Goal: Task Accomplishment & Management: Use online tool/utility

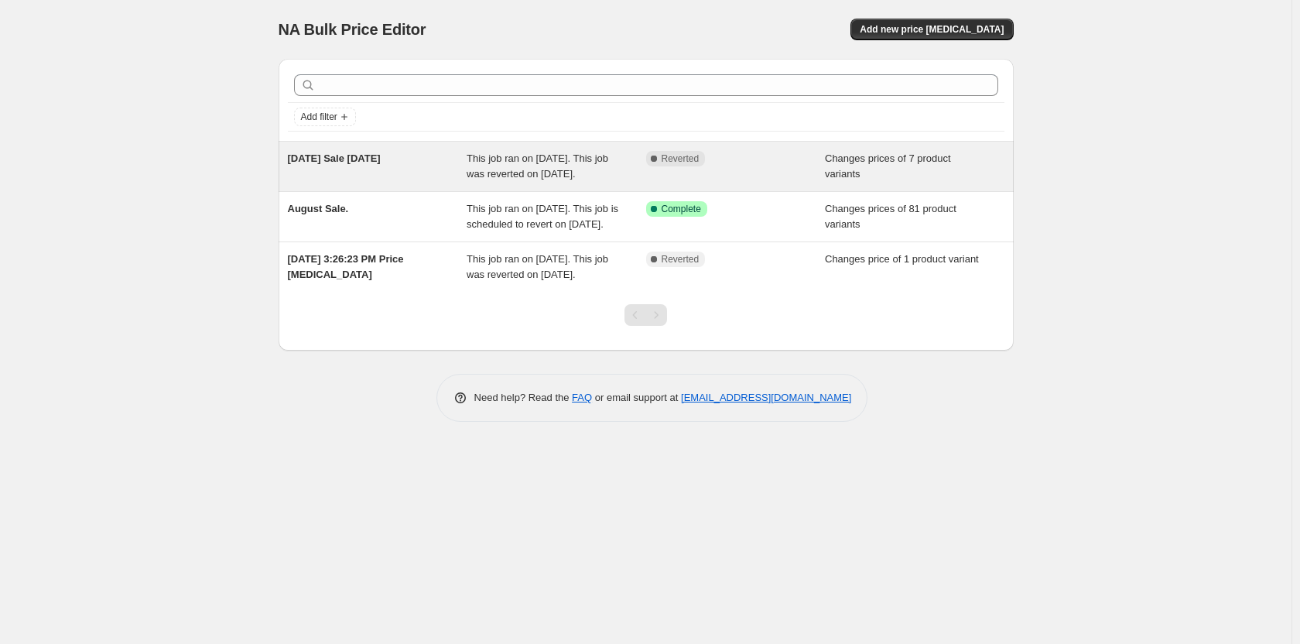
click at [359, 167] on div "[DATE] Sale [DATE]" at bounding box center [378, 166] width 180 height 31
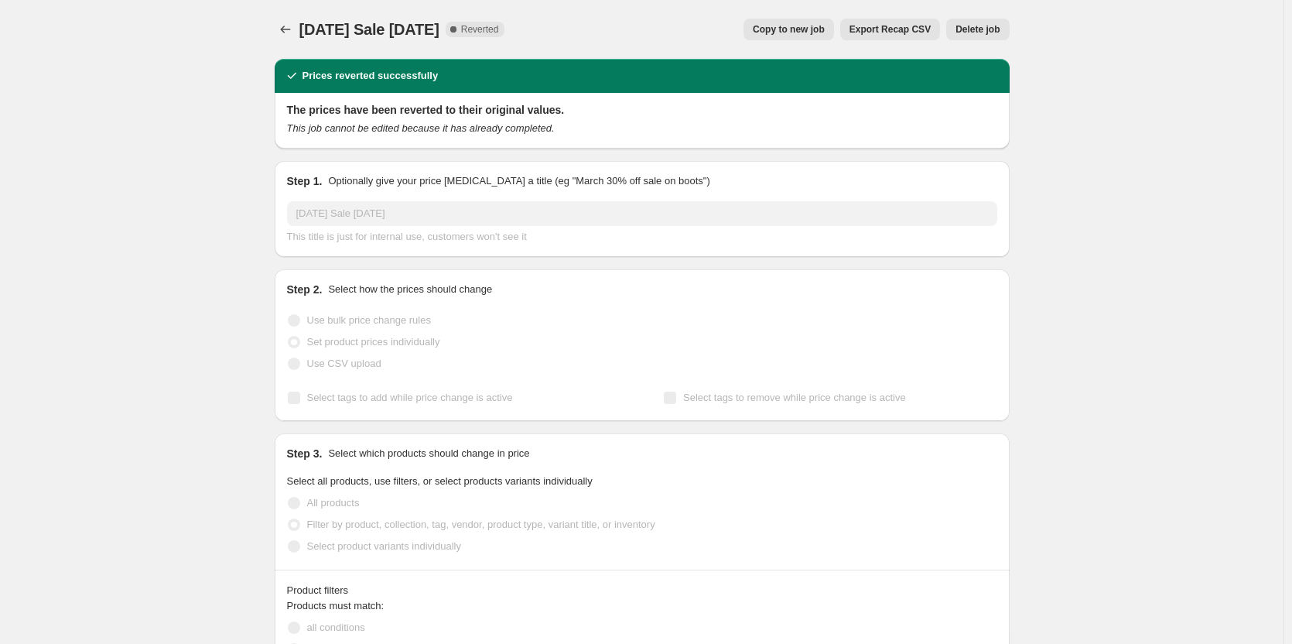
select select "collection"
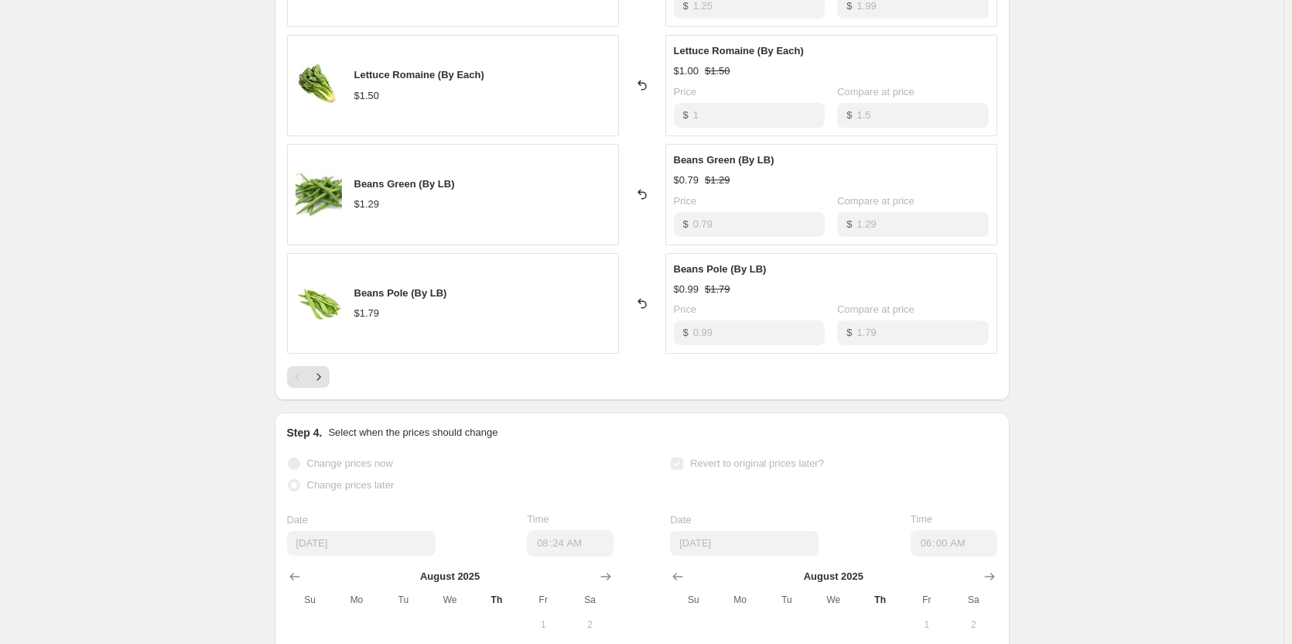
scroll to position [1006, 0]
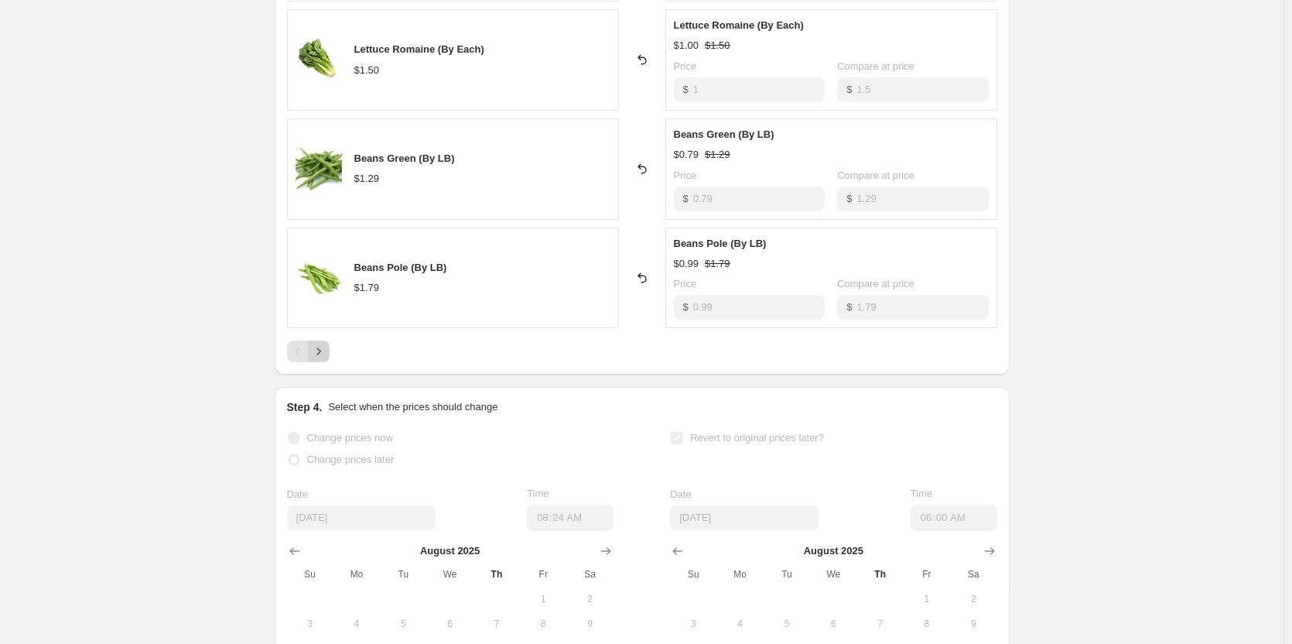
click at [327, 354] on icon "Next" at bounding box center [318, 351] width 15 height 15
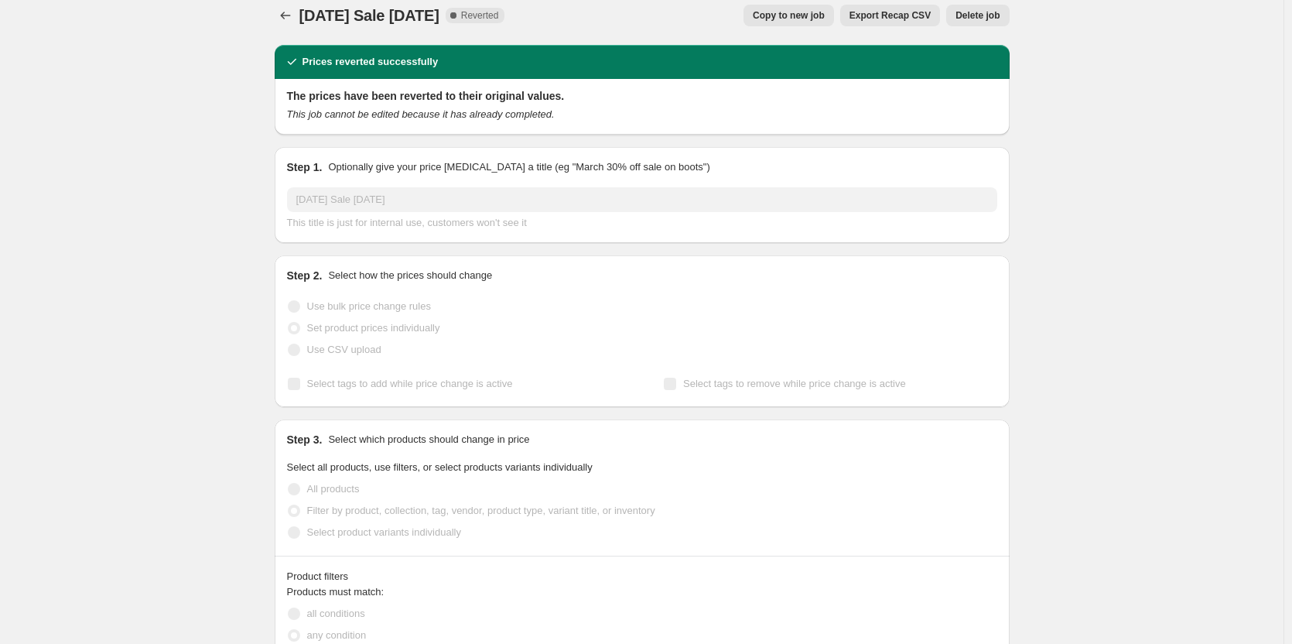
scroll to position [0, 0]
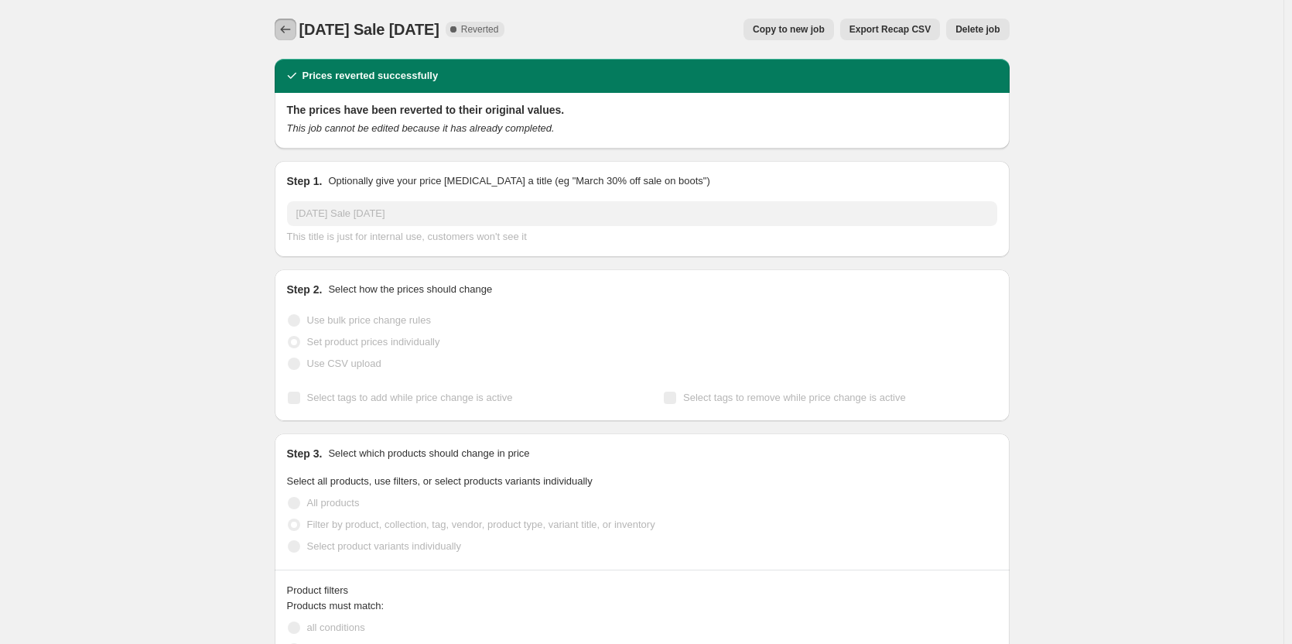
click at [293, 32] on icon "Price change jobs" at bounding box center [285, 29] width 15 height 15
